Goal: Navigation & Orientation: Understand site structure

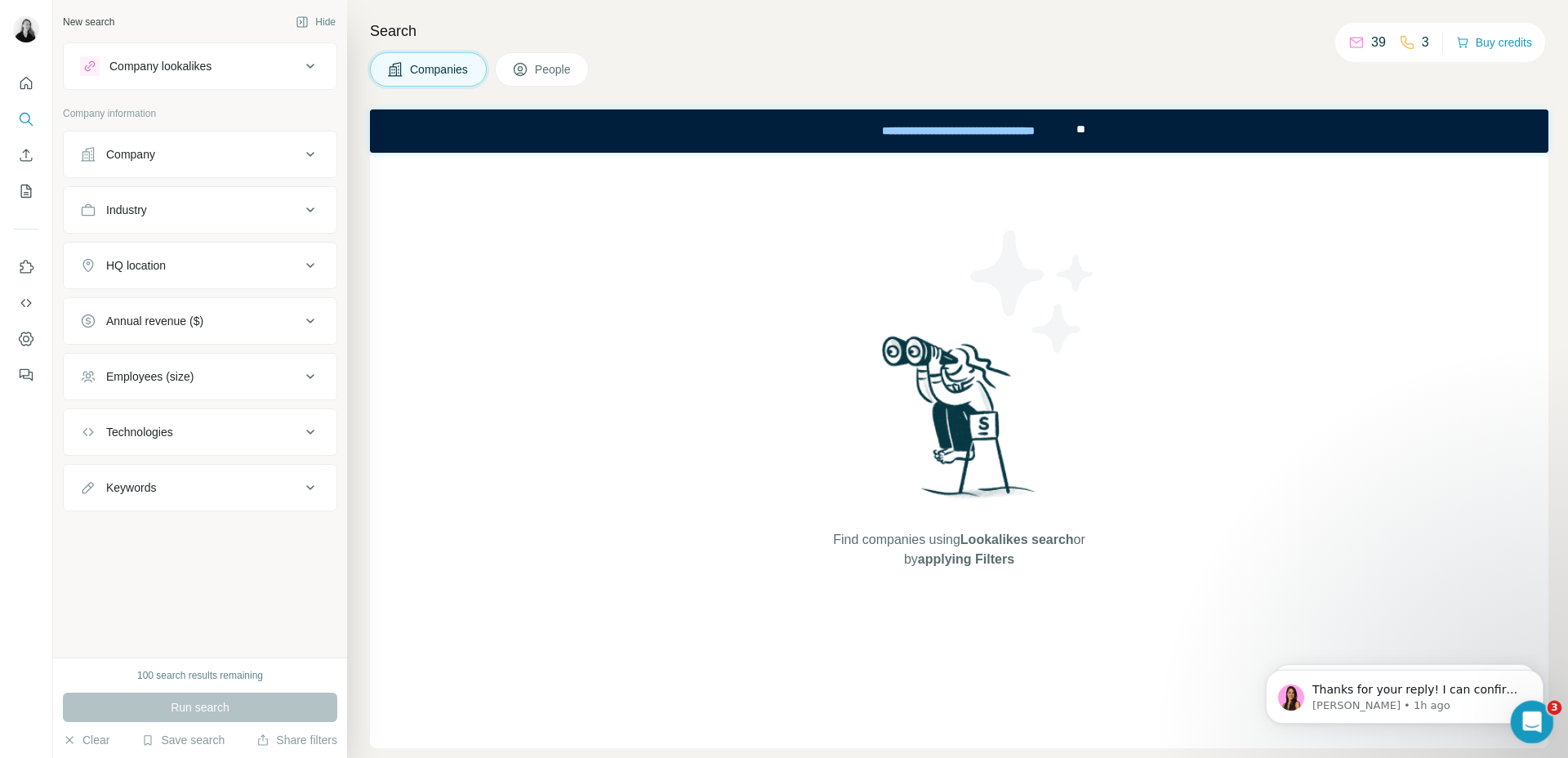
click at [1533, 725] on icon "Open Intercom Messenger" at bounding box center [1530, 720] width 27 height 27
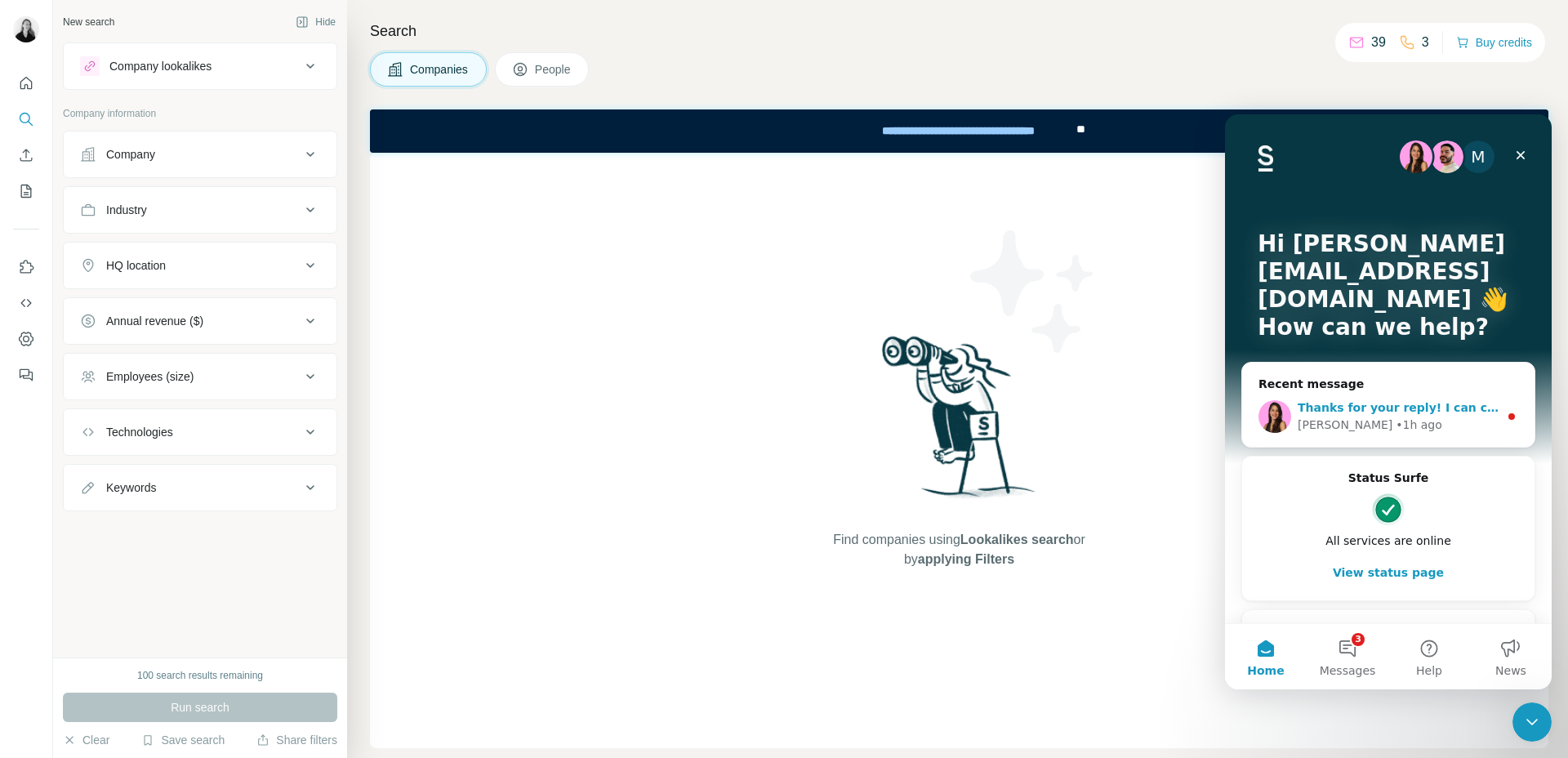
click at [1396, 420] on div "• 1h ago" at bounding box center [1419, 425] width 46 height 17
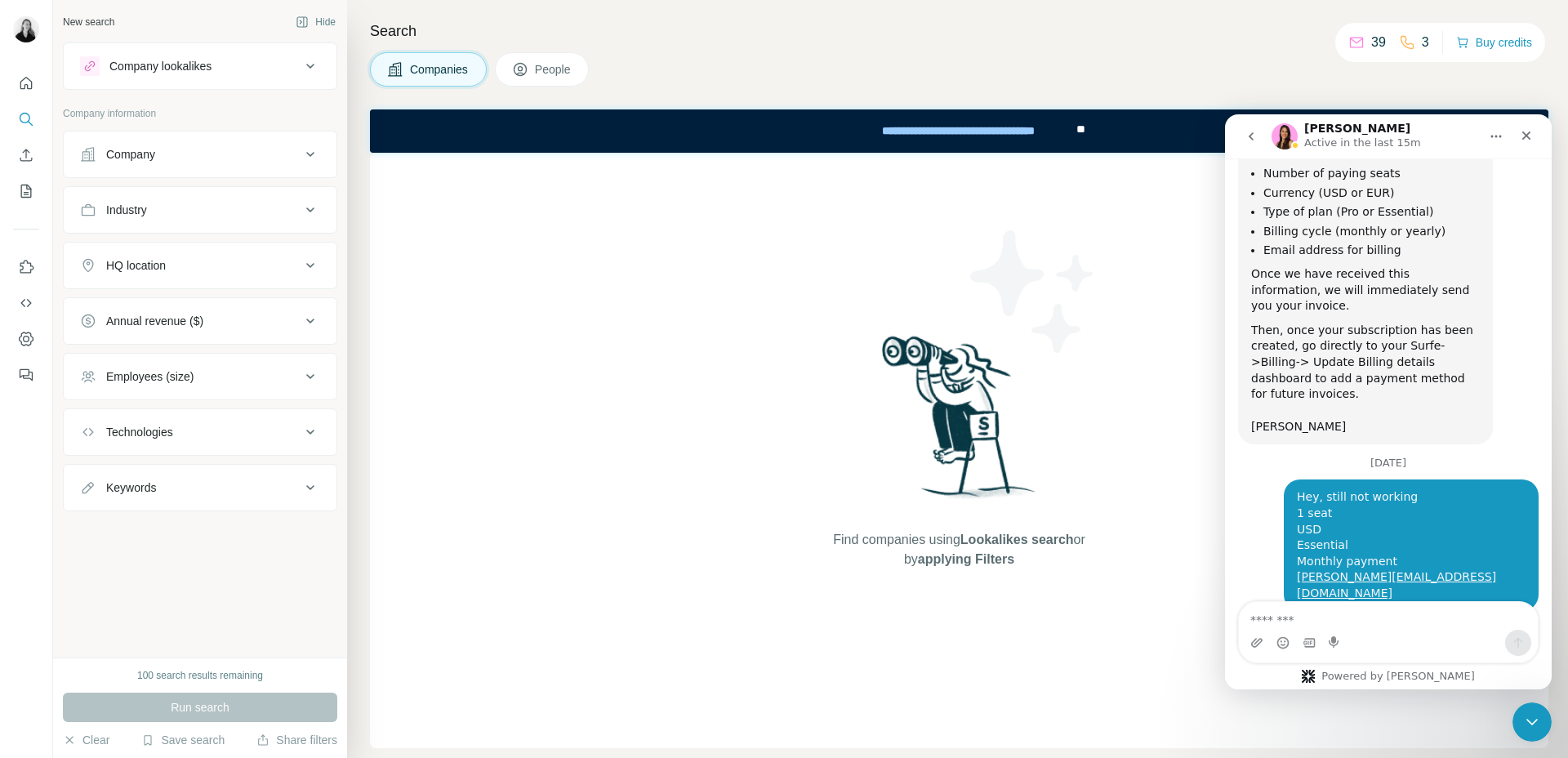
scroll to position [1693, 0]
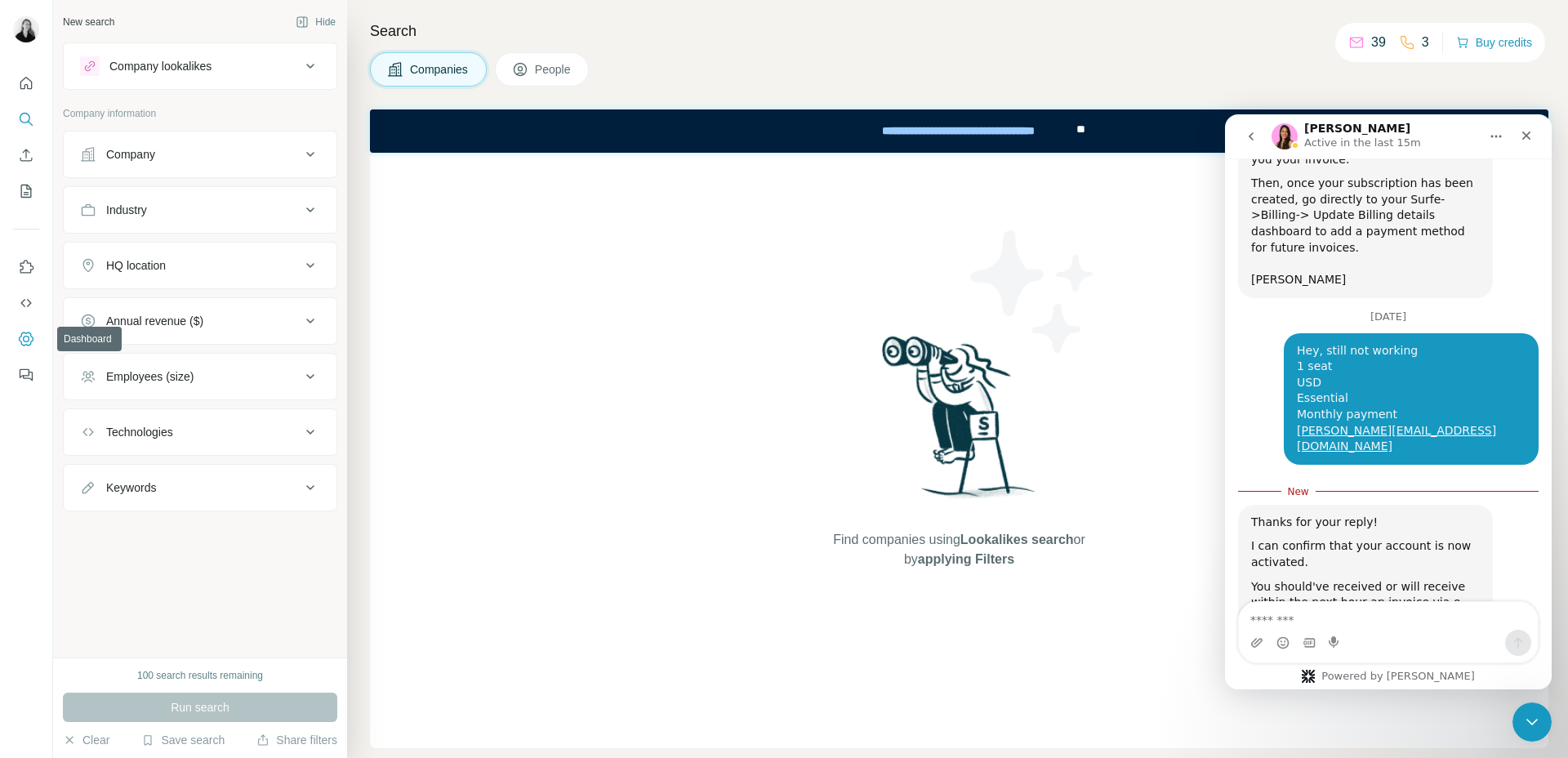
click at [21, 344] on icon "Dashboard" at bounding box center [25, 338] width 14 height 14
click at [25, 84] on icon "Quick start" at bounding box center [25, 83] width 16 height 16
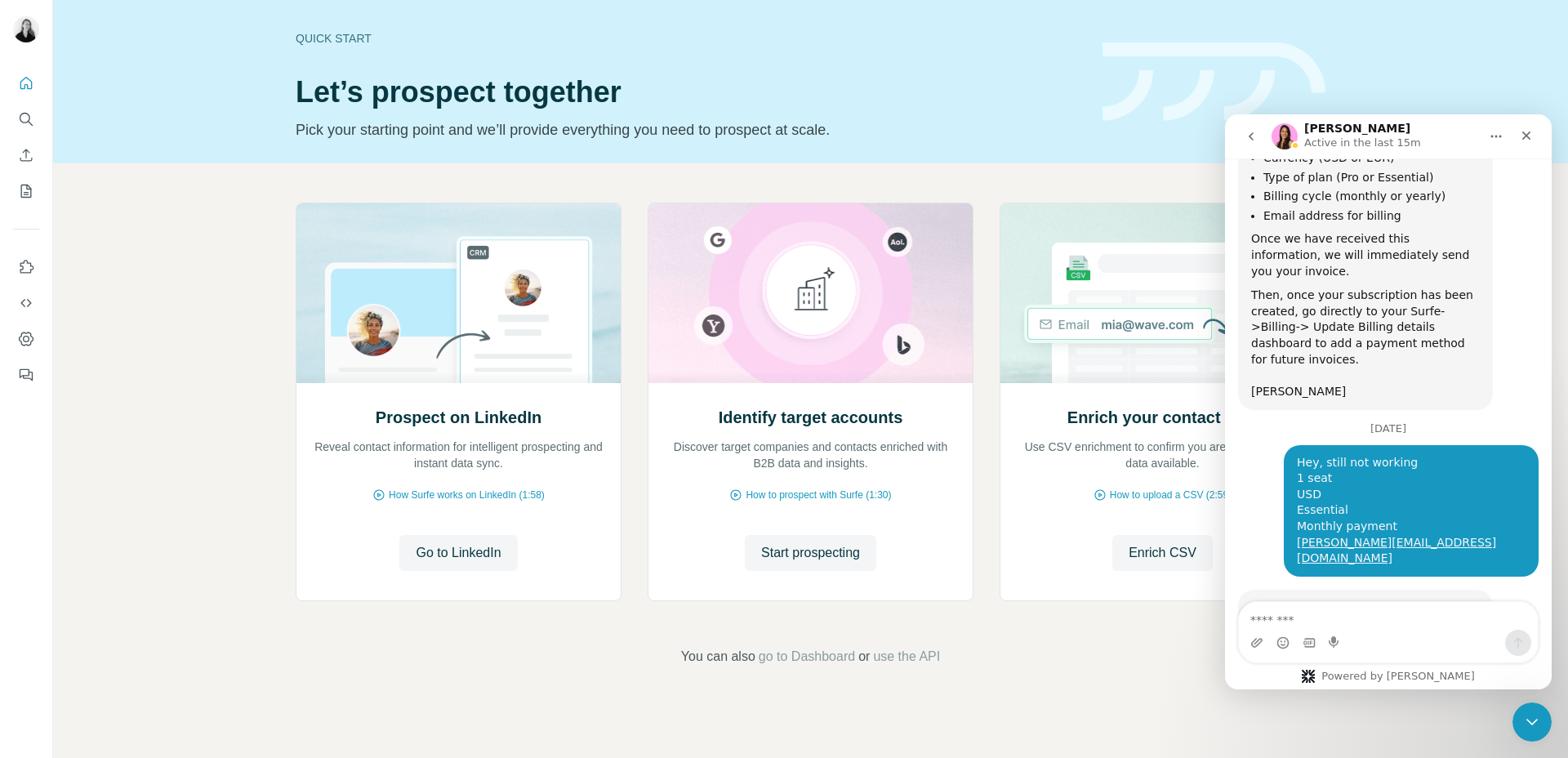
scroll to position [1666, 0]
